Goal: Information Seeking & Learning: Learn about a topic

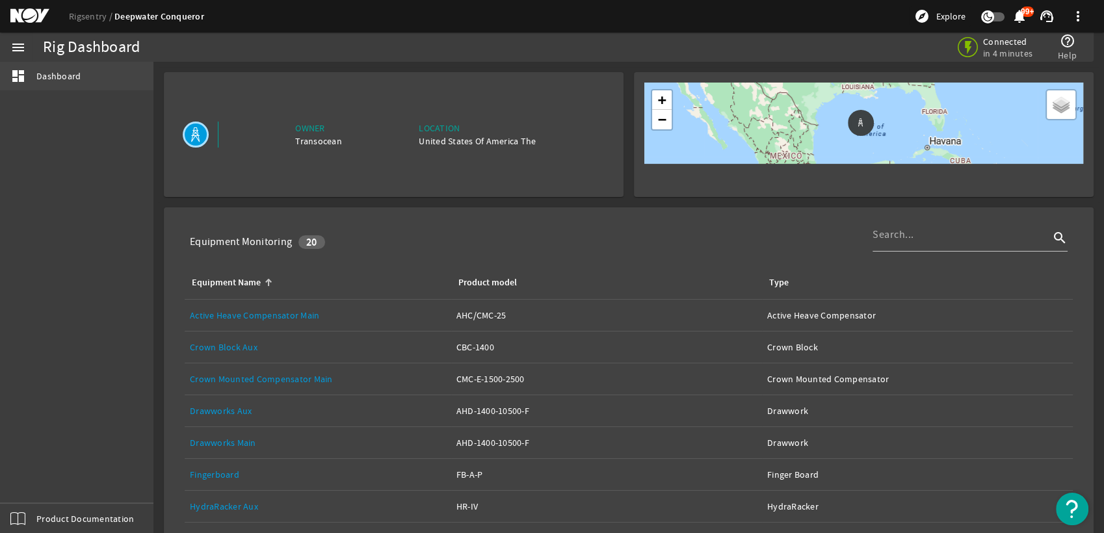
click at [70, 79] on span "Dashboard" at bounding box center [58, 76] width 44 height 13
click at [26, 50] on div "menu" at bounding box center [18, 47] width 36 height 29
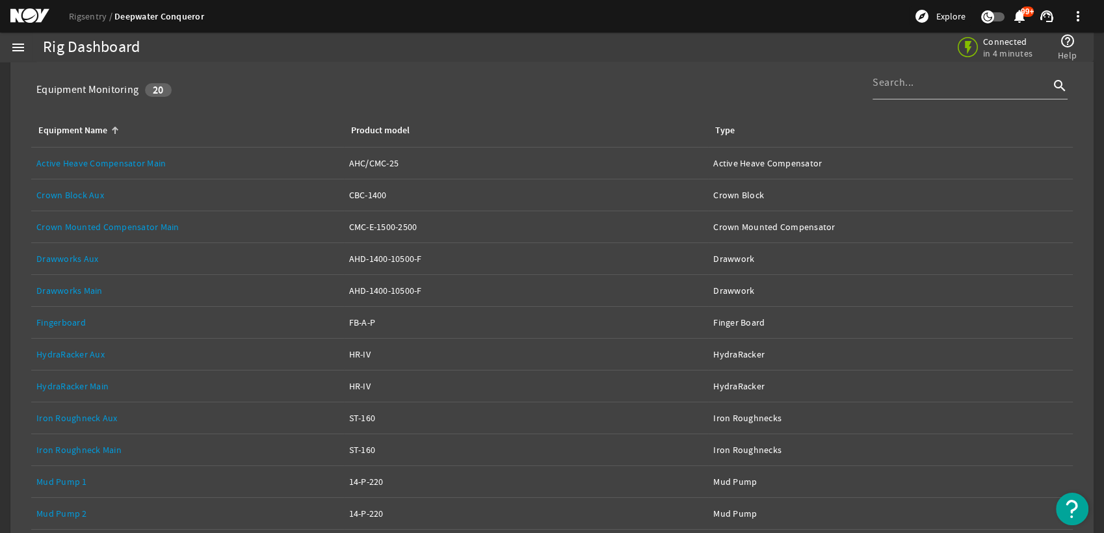
scroll to position [144, 0]
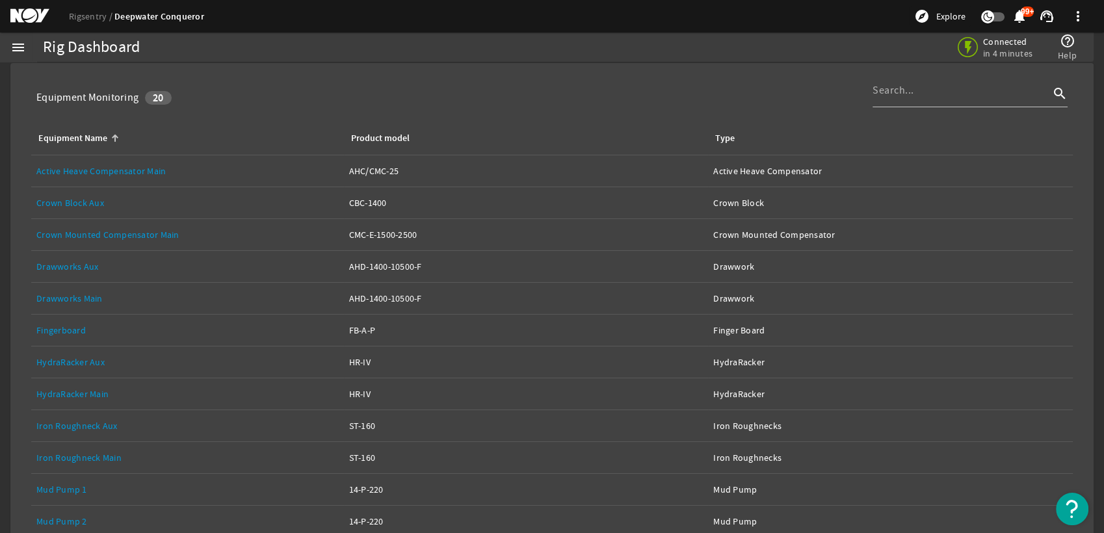
click at [98, 232] on link "Crown Mounted Compensator Main" at bounding box center [107, 235] width 143 height 12
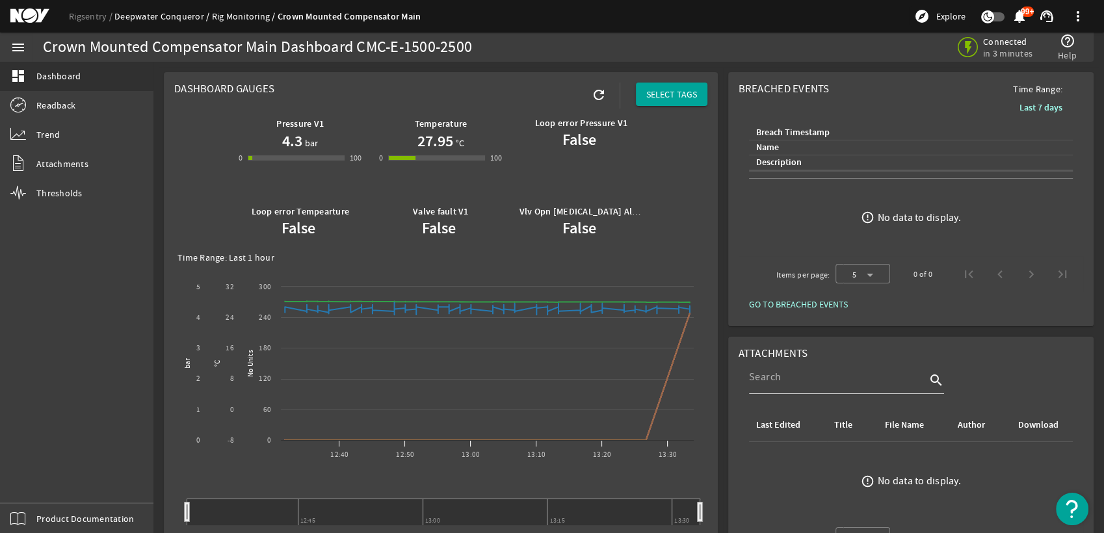
click at [185, 18] on link "Deepwater Conqueror" at bounding box center [163, 16] width 98 height 12
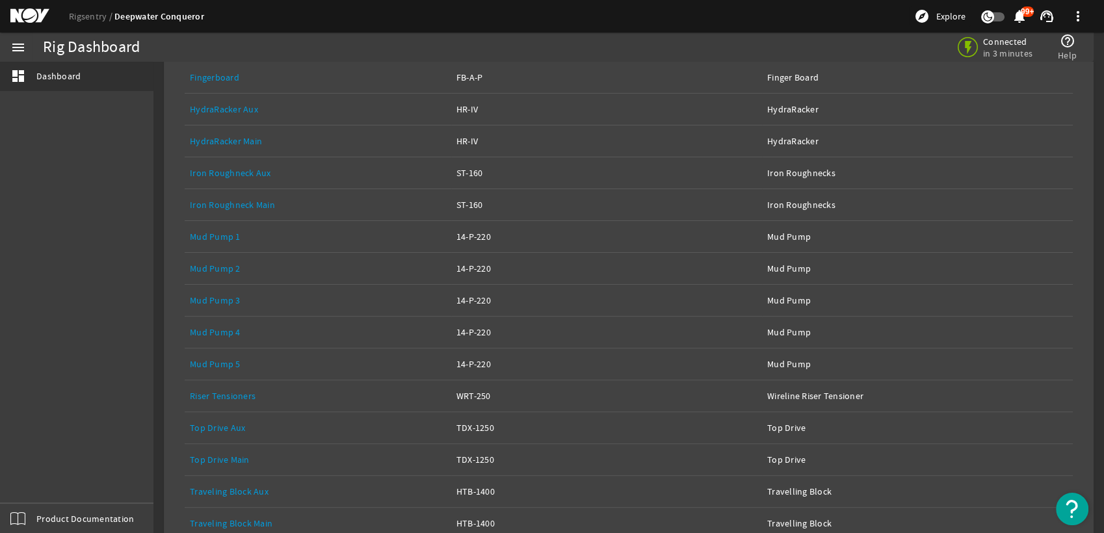
scroll to position [417, 0]
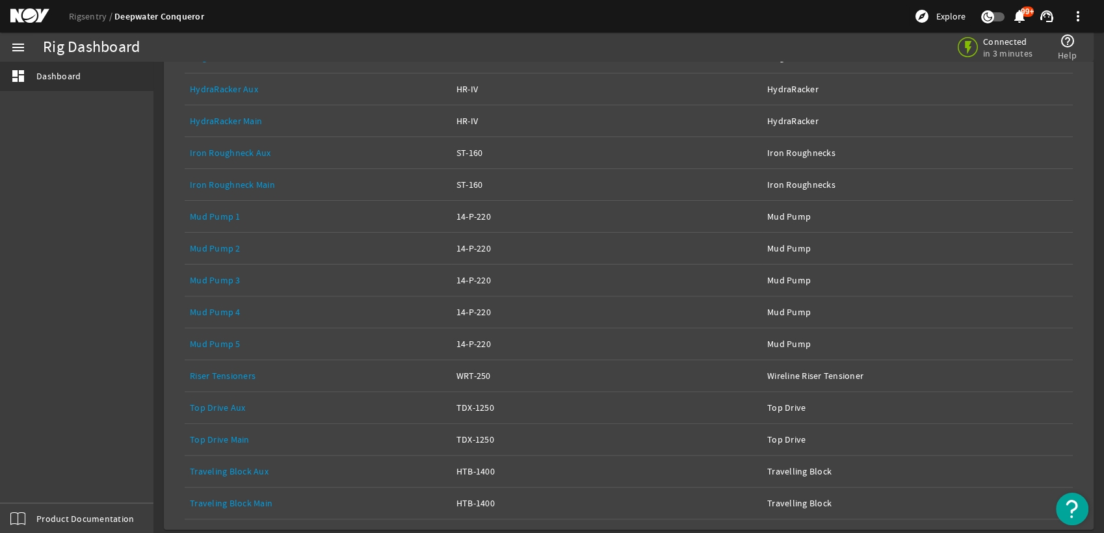
click at [226, 440] on link "Top Drive Main" at bounding box center [220, 440] width 60 height 12
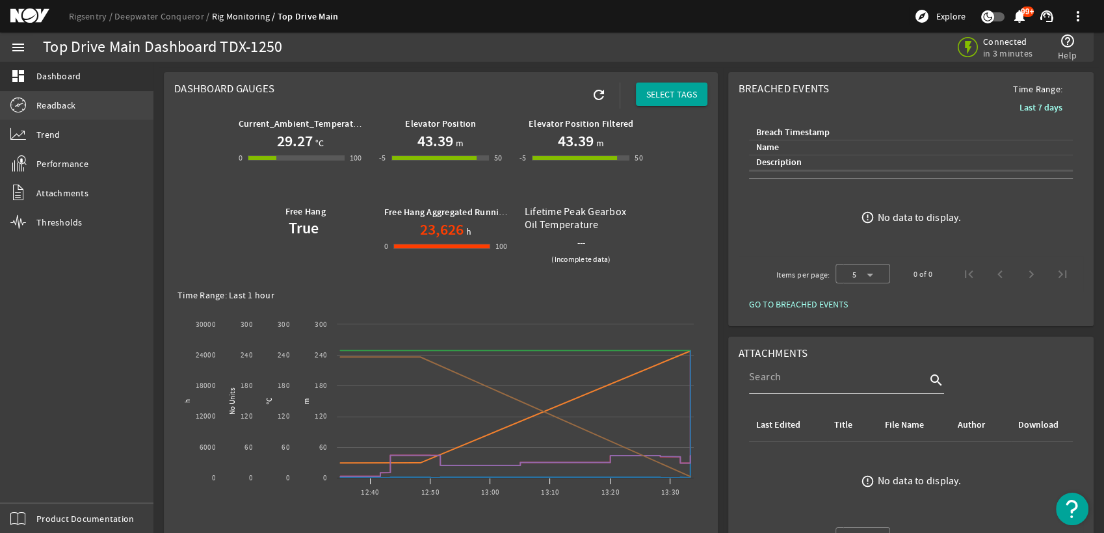
click at [75, 111] on link "Readback" at bounding box center [76, 105] width 153 height 29
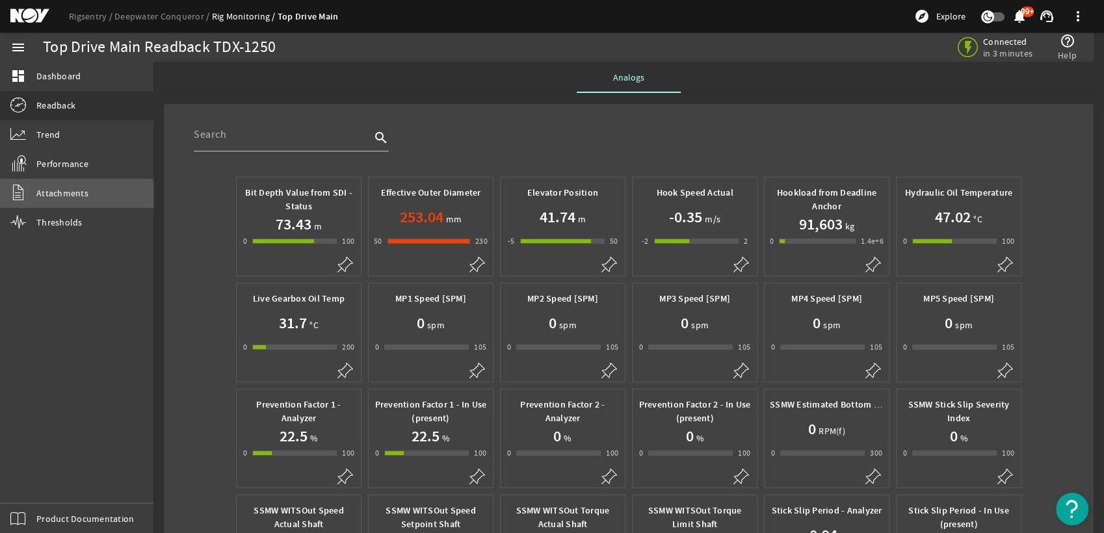
click at [73, 194] on span "Attachments" at bounding box center [62, 193] width 52 height 13
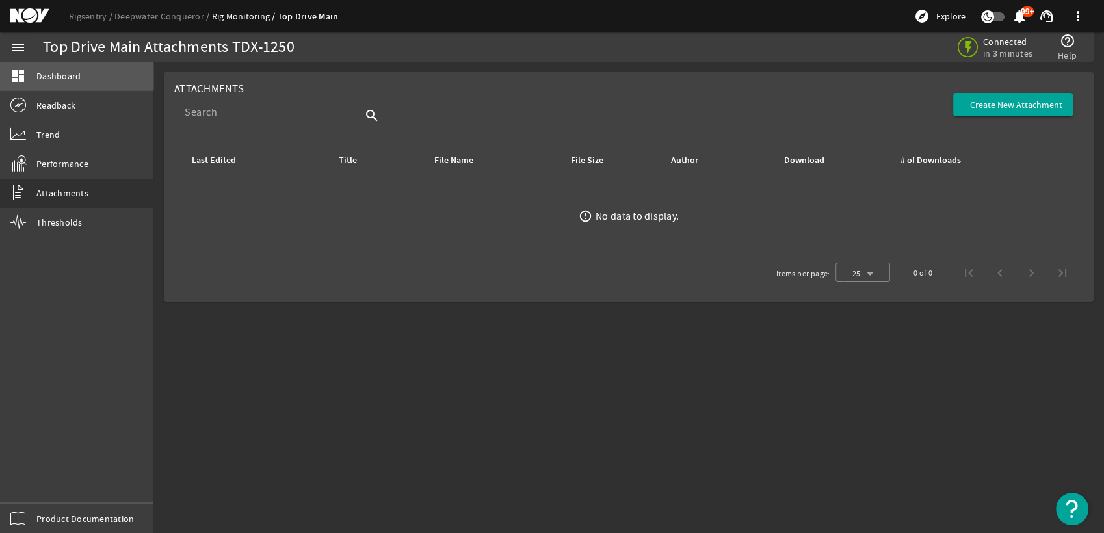
click at [46, 77] on span "Dashboard" at bounding box center [58, 76] width 44 height 13
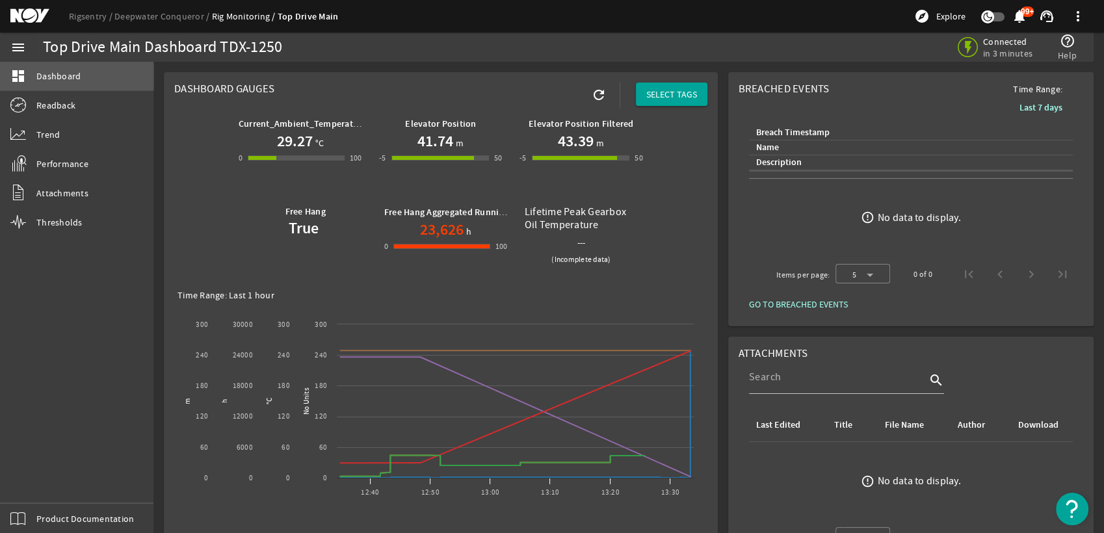
click at [46, 77] on span "Dashboard" at bounding box center [58, 76] width 44 height 13
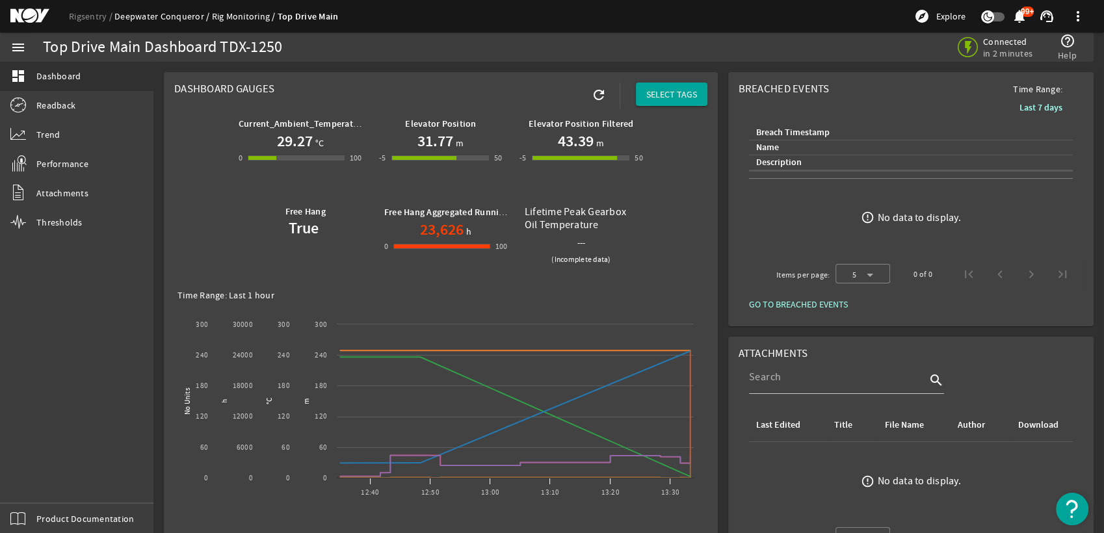
click at [146, 18] on link "Deepwater Conqueror" at bounding box center [163, 16] width 98 height 12
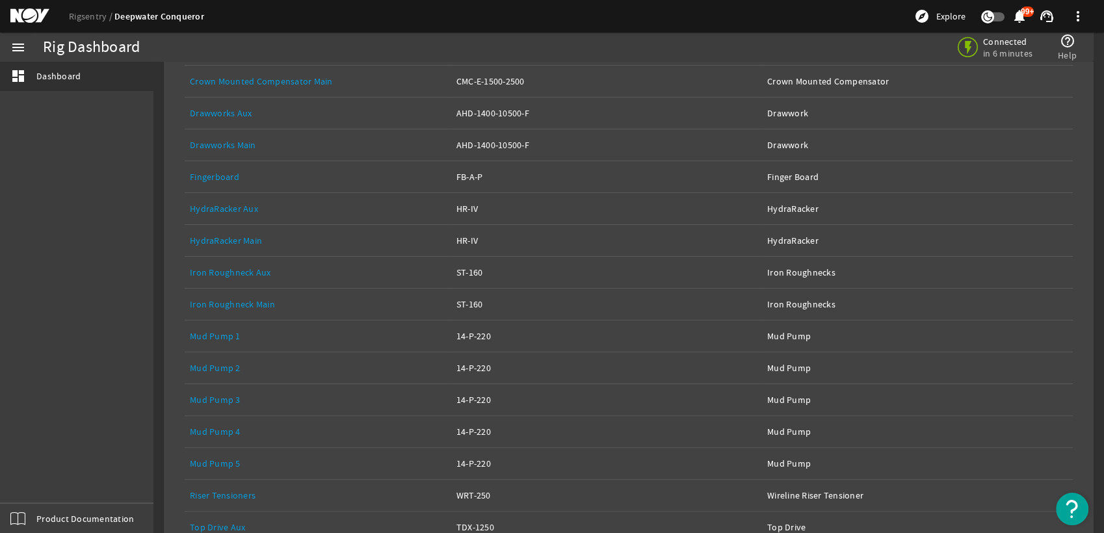
scroll to position [417, 0]
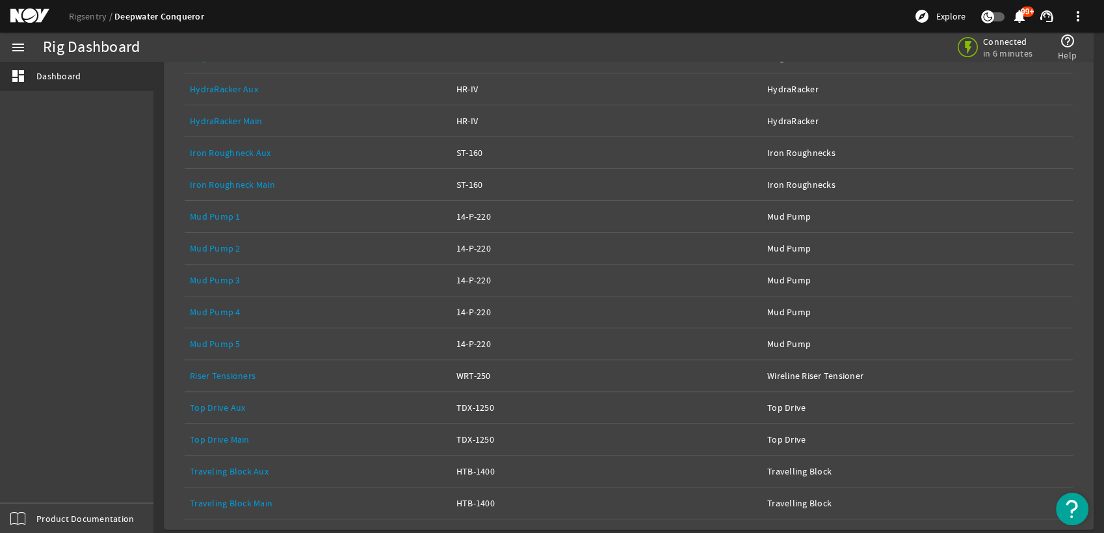
click at [224, 504] on link "Traveling Block Main" at bounding box center [231, 503] width 83 height 12
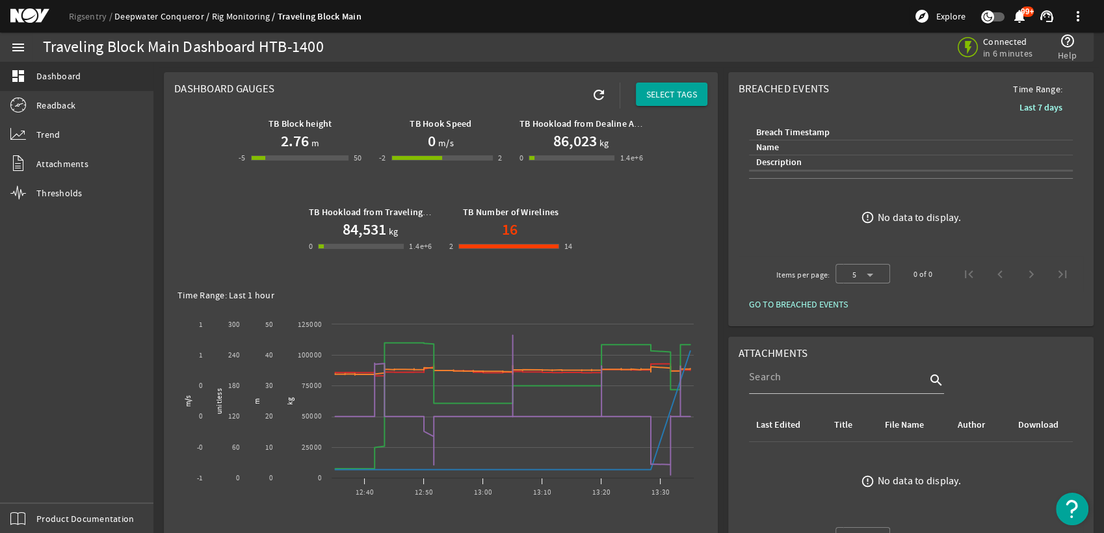
click at [174, 15] on link "Deepwater Conqueror" at bounding box center [163, 16] width 98 height 12
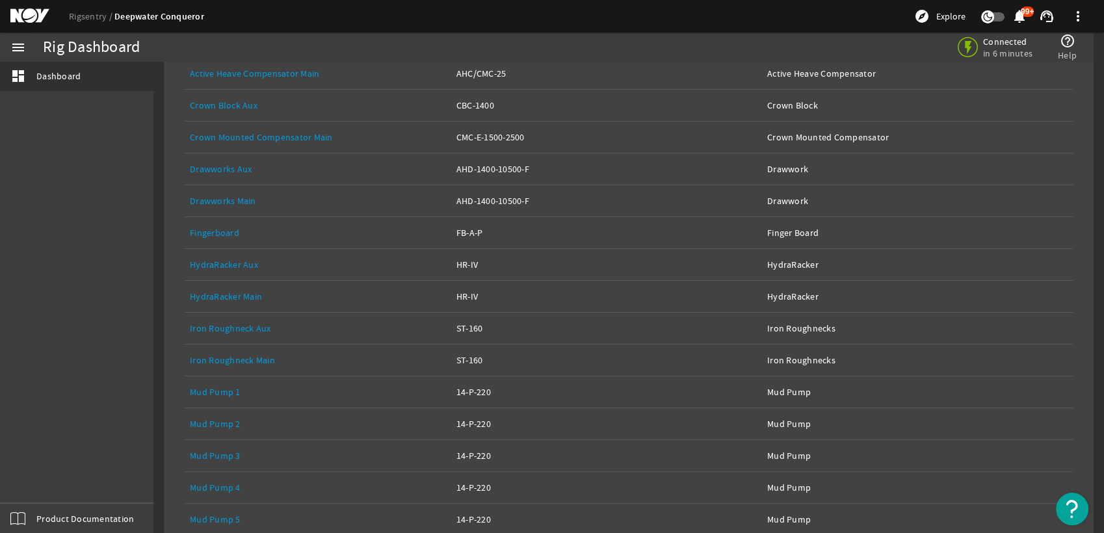
scroll to position [217, 0]
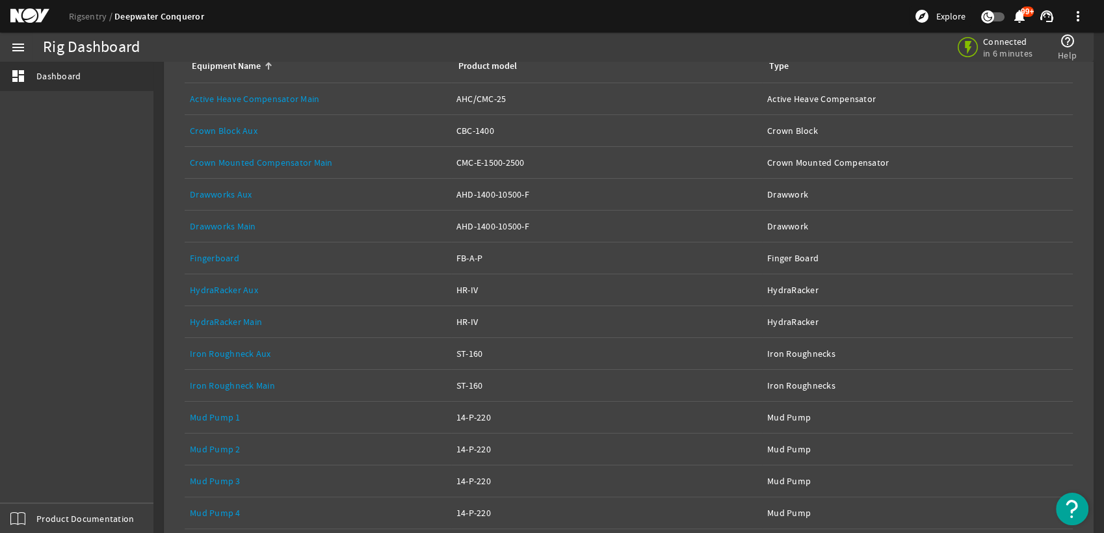
click at [238, 224] on link "Drawworks Main" at bounding box center [223, 226] width 66 height 12
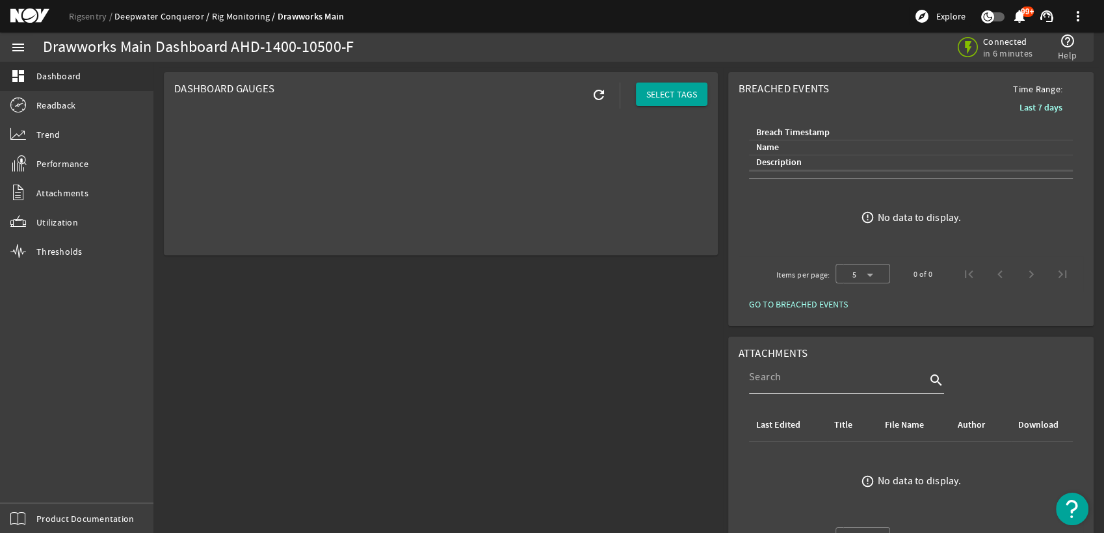
click at [180, 10] on link "Deepwater Conqueror" at bounding box center [163, 16] width 98 height 12
